Goal: Check status: Verify the current state of an ongoing process or item

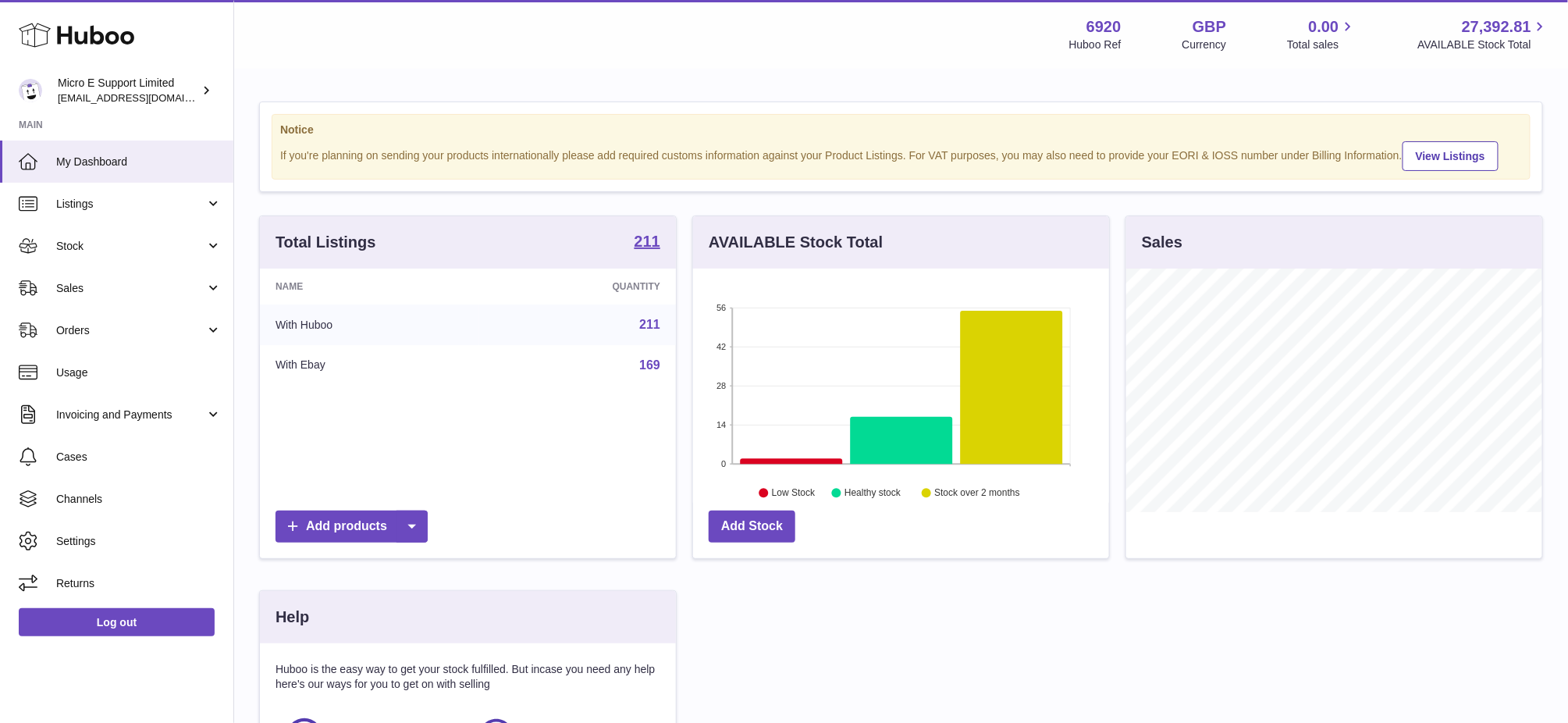
scroll to position [242, 415]
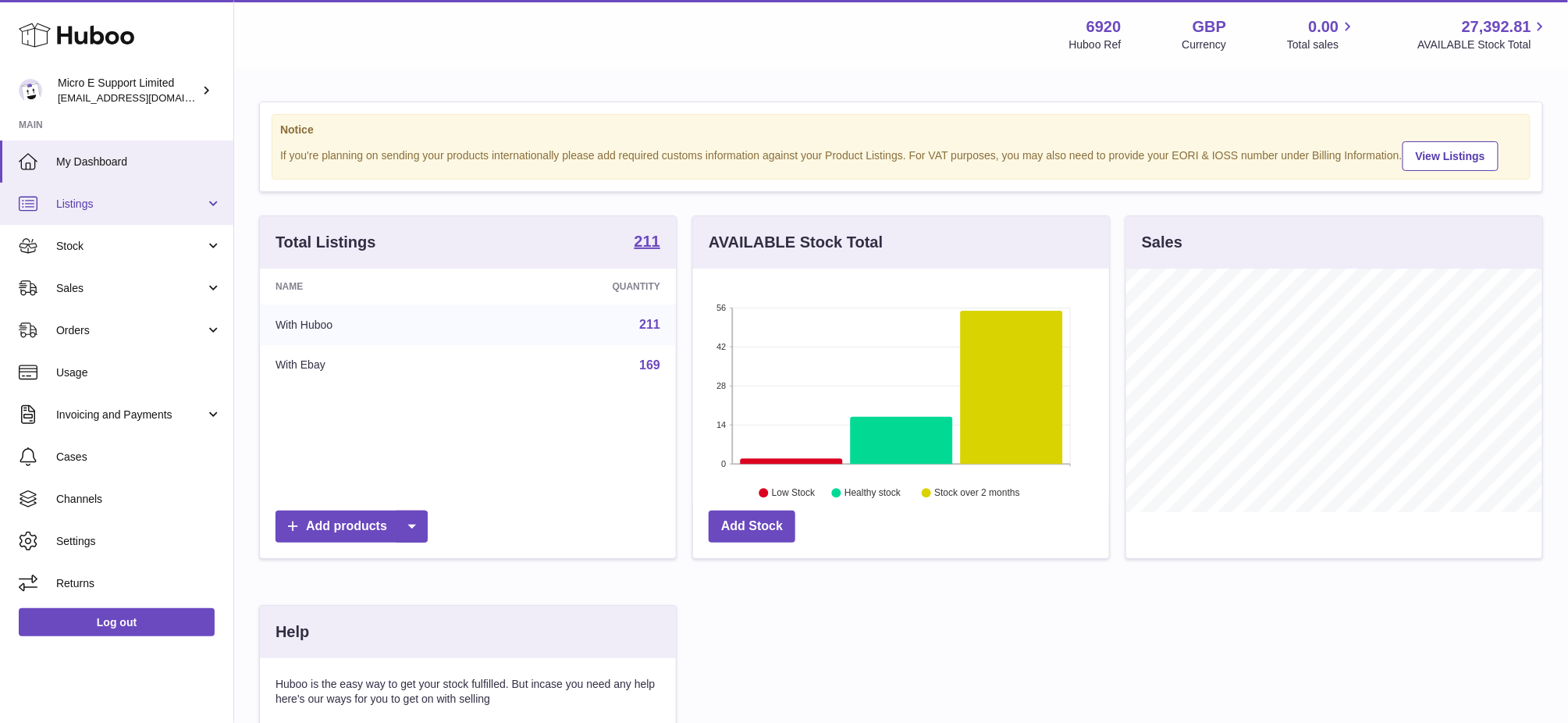
click at [61, 216] on link "Listings" at bounding box center [116, 204] width 233 height 42
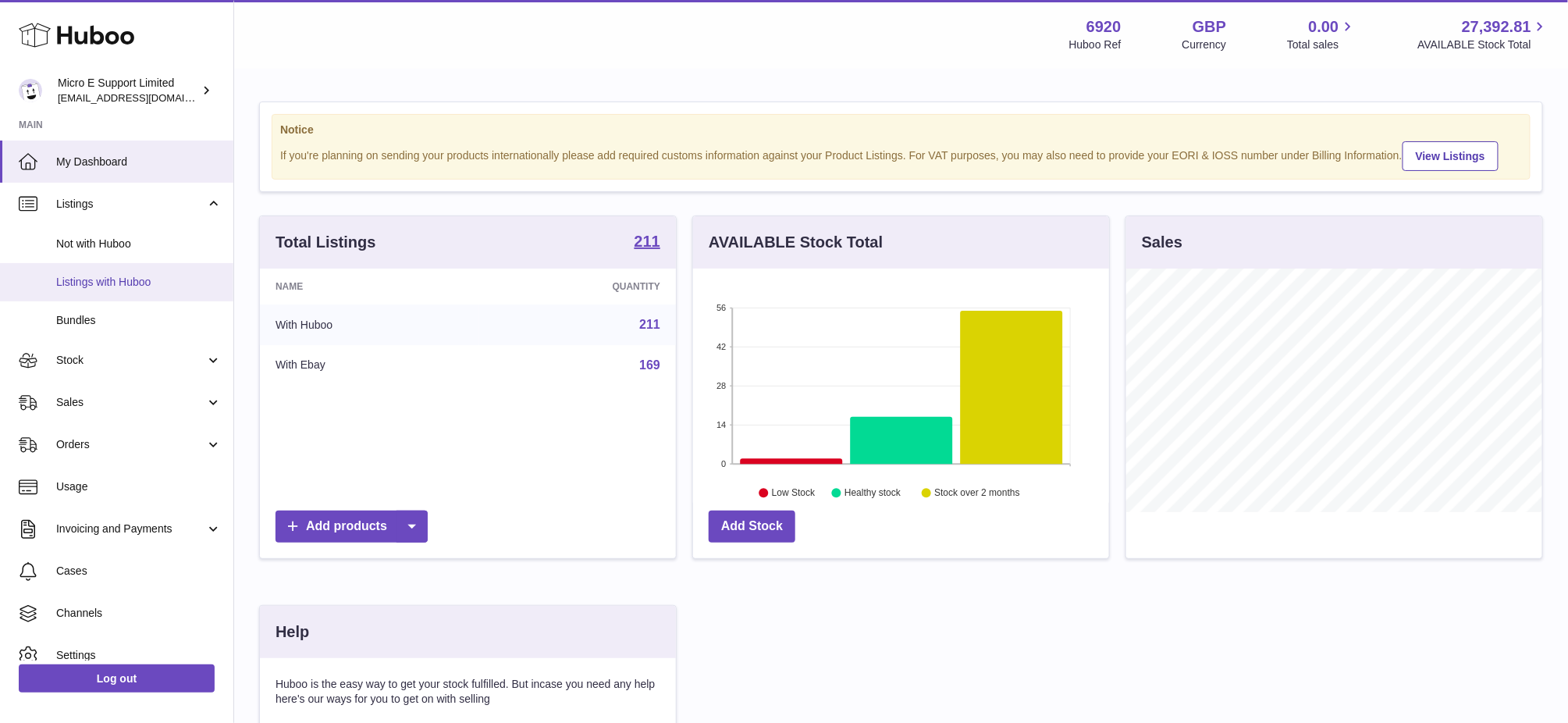
click at [76, 286] on span "Listings with Huboo" at bounding box center [138, 282] width 165 height 15
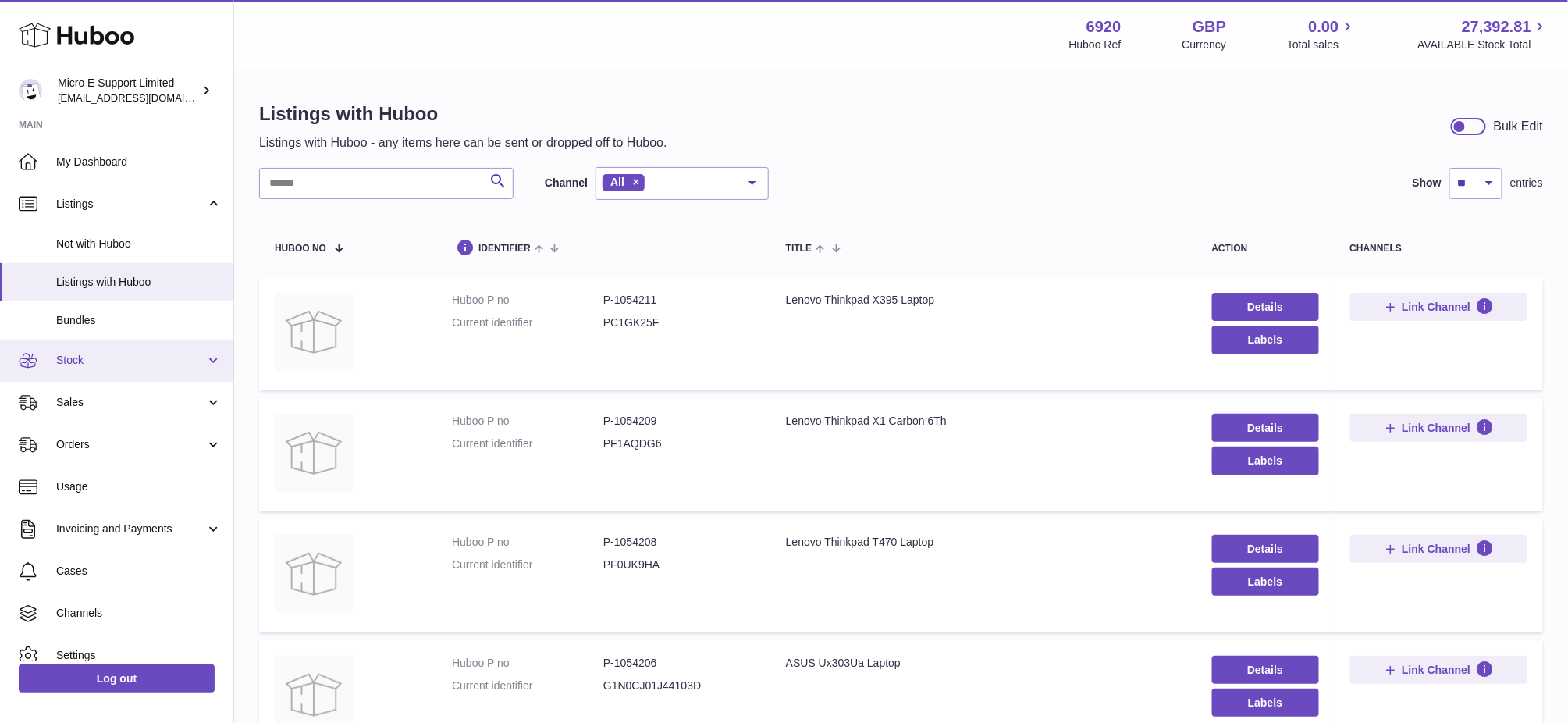
click at [125, 375] on link "Stock" at bounding box center [116, 360] width 233 height 42
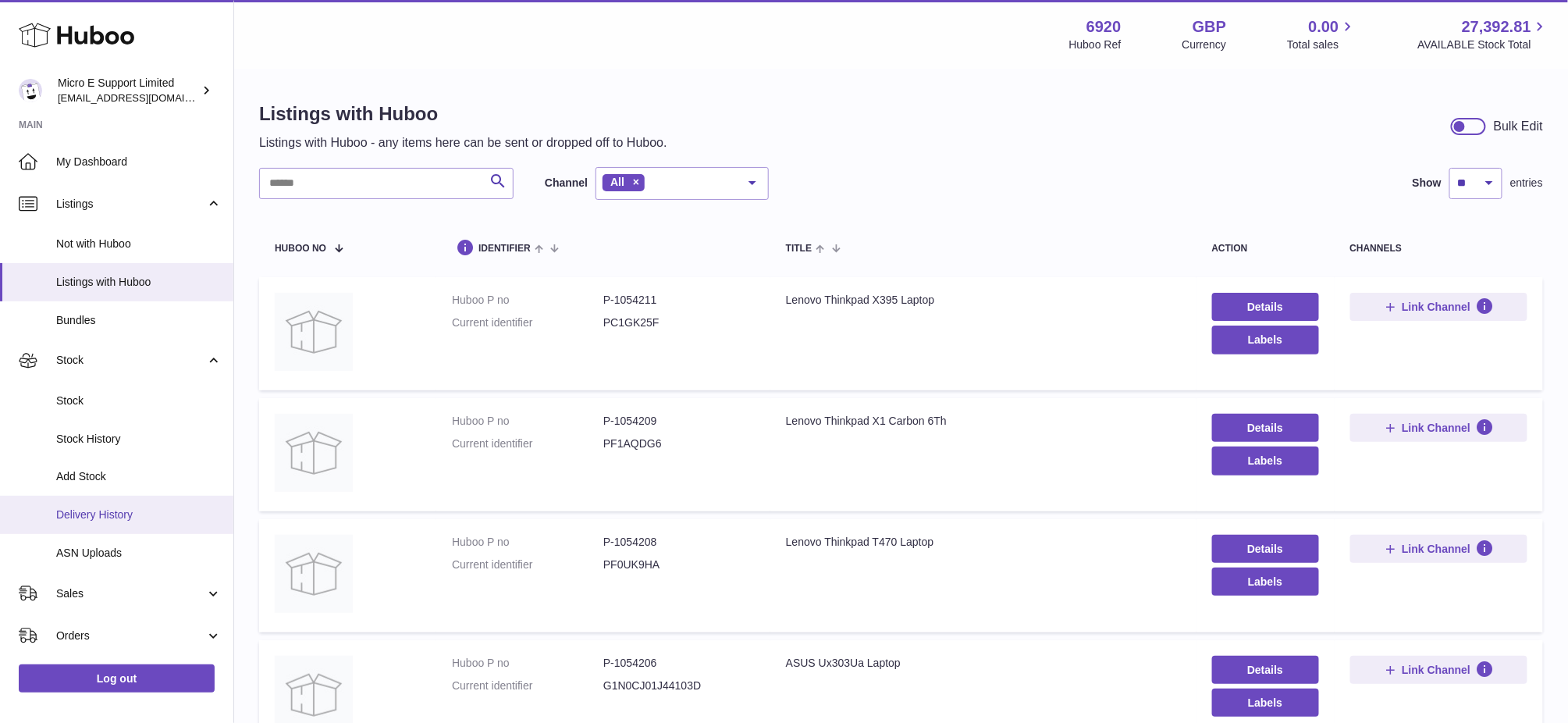
click at [106, 516] on span "Delivery History" at bounding box center [138, 515] width 165 height 15
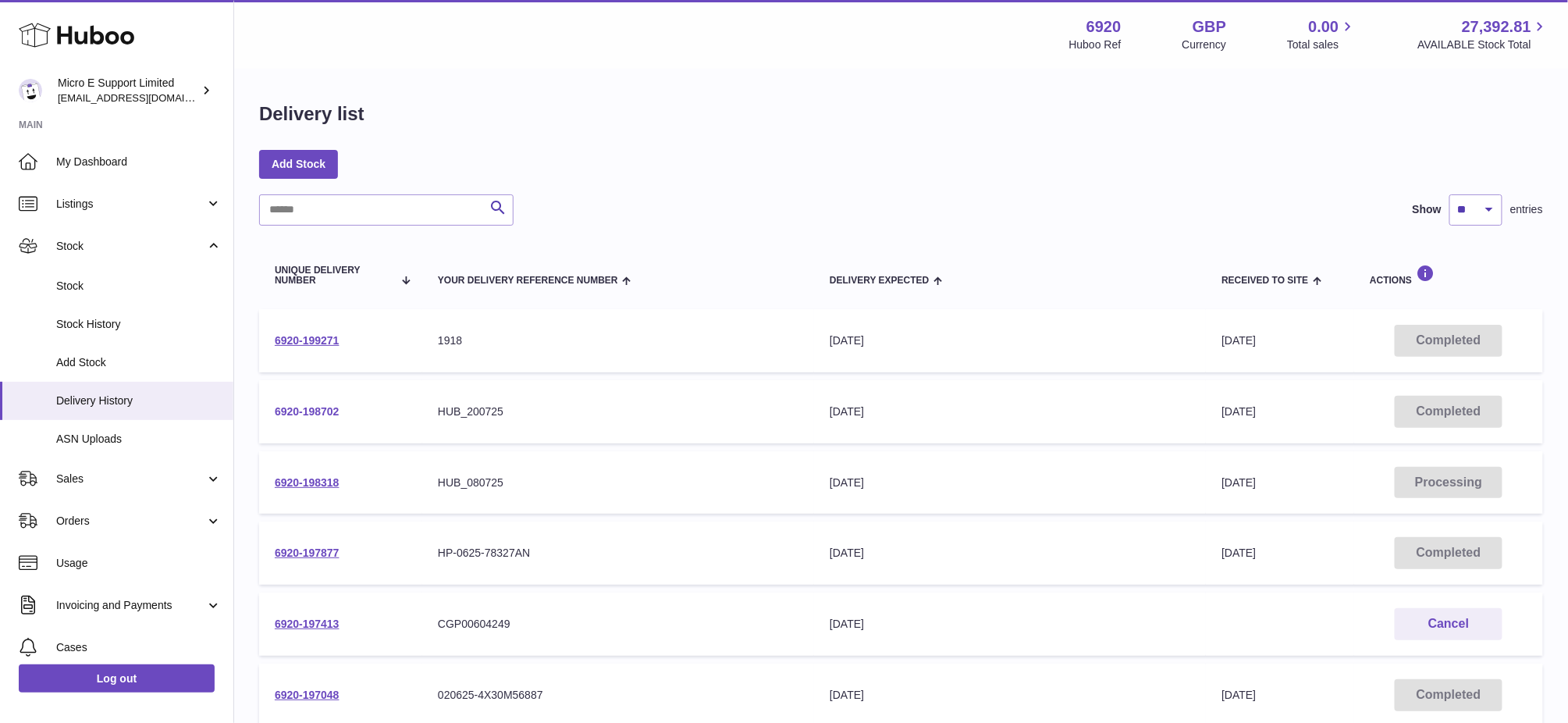
click at [308, 407] on link "6920-198702" at bounding box center [307, 411] width 65 height 12
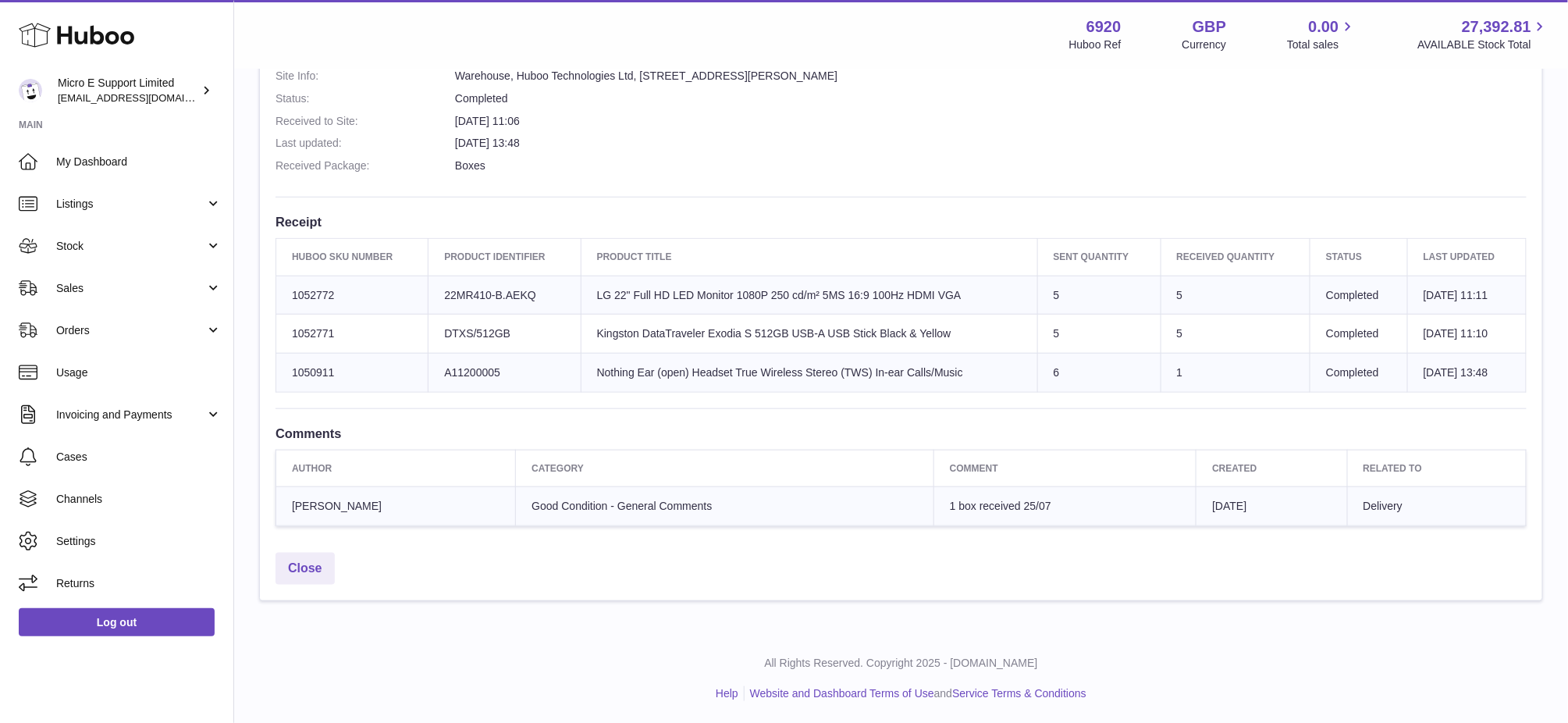
scroll to position [342, 0]
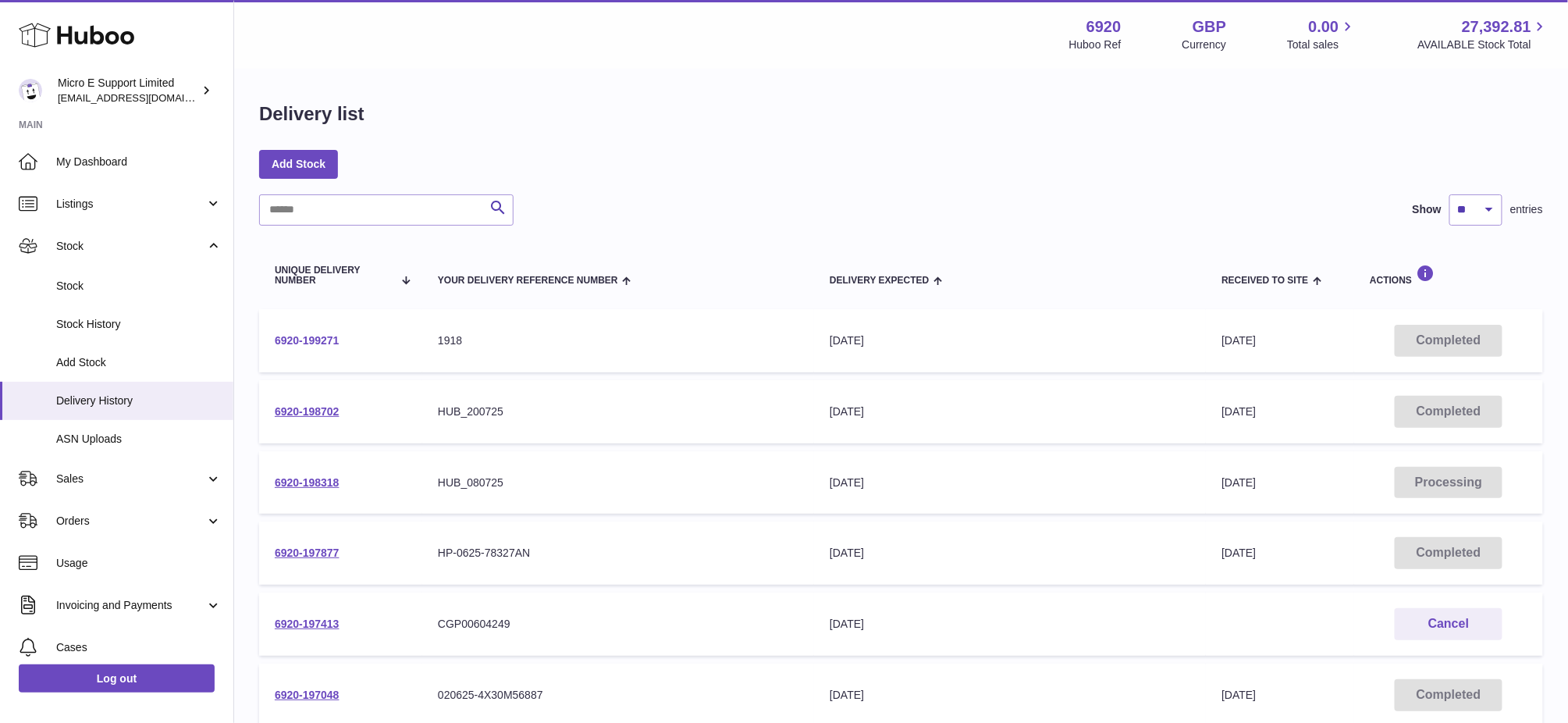
click at [321, 335] on link "6920-199271" at bounding box center [307, 340] width 65 height 12
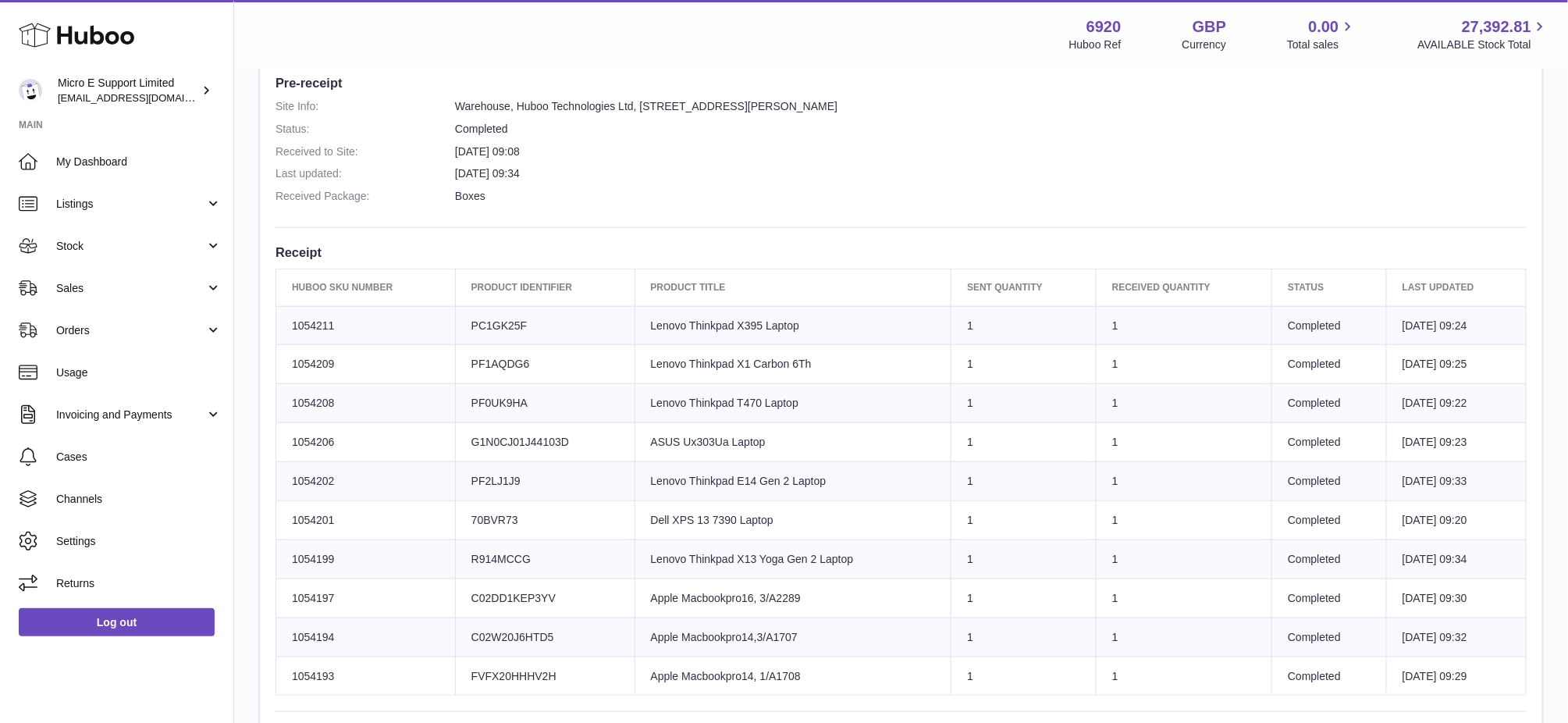
scroll to position [681, 0]
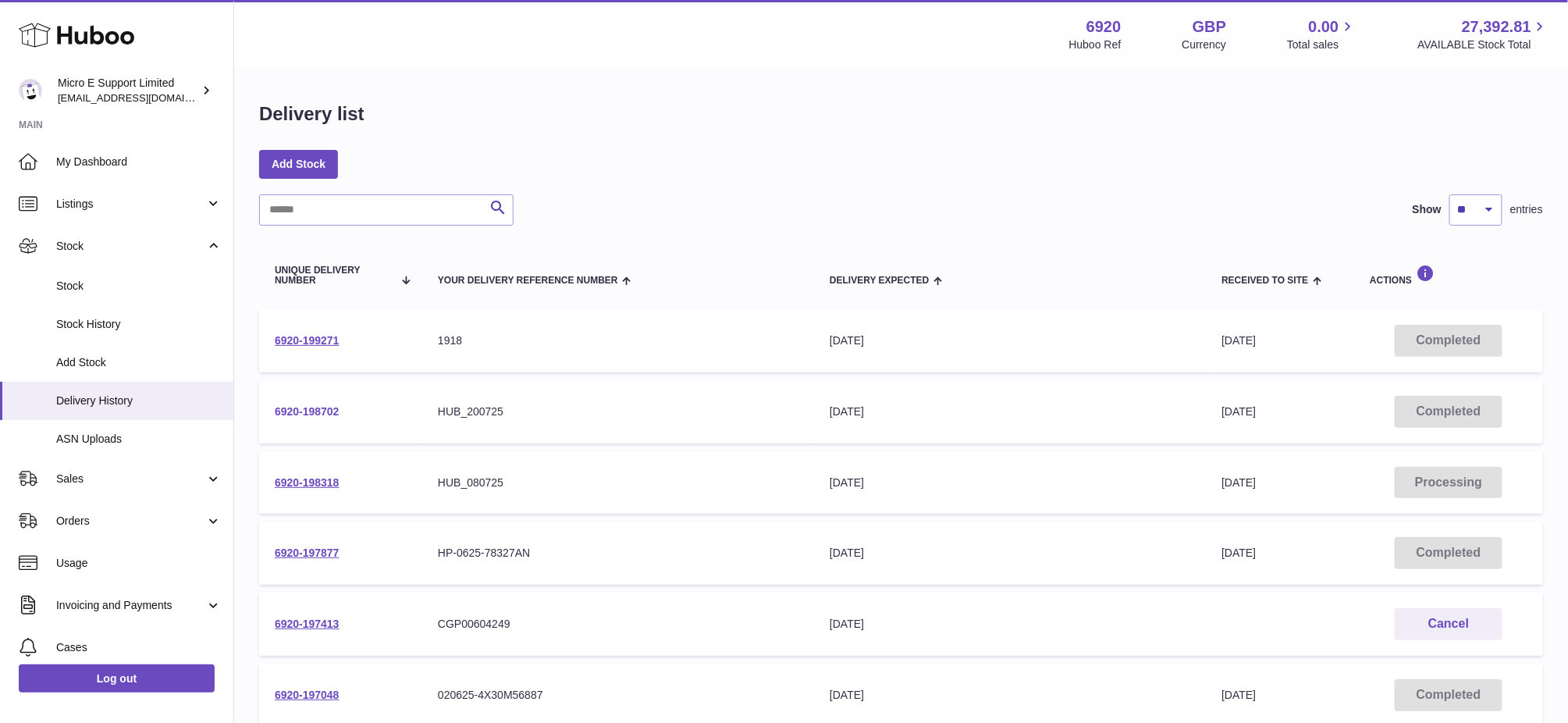
click at [318, 407] on link "6920-198702" at bounding box center [307, 411] width 65 height 12
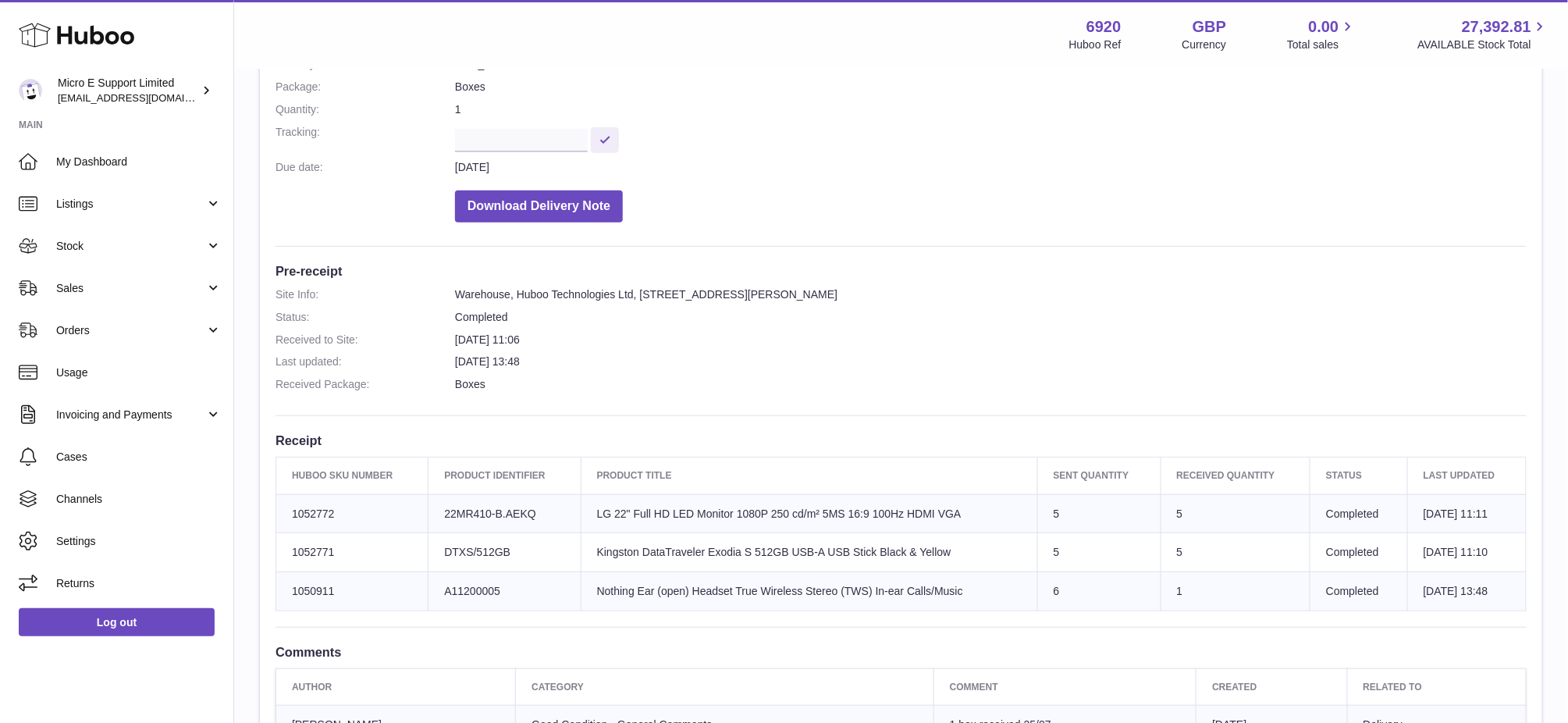
scroll to position [446, 0]
